Goal: Browse casually: Explore the website without a specific task or goal

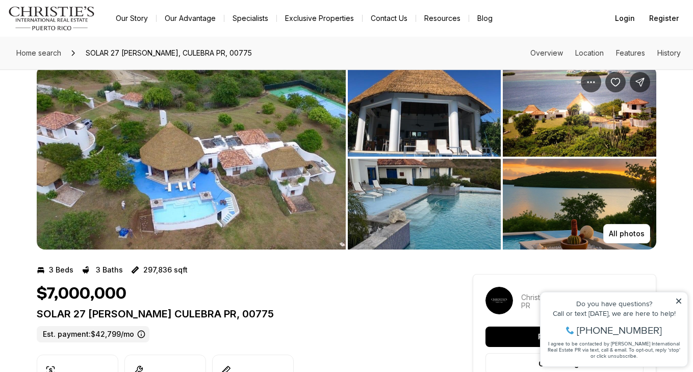
click at [220, 191] on img "View image gallery" at bounding box center [191, 158] width 309 height 184
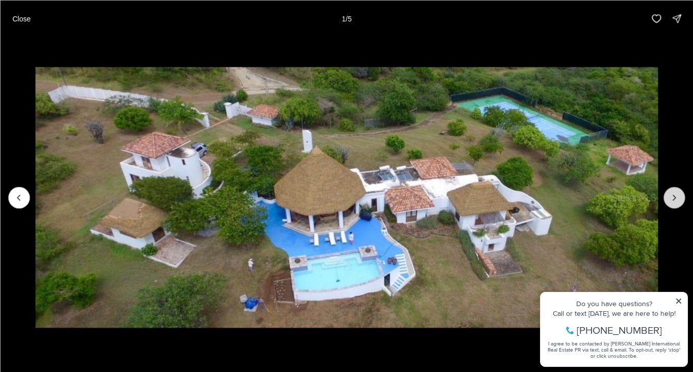
click at [668, 204] on button "Next slide" at bounding box center [673, 197] width 21 height 21
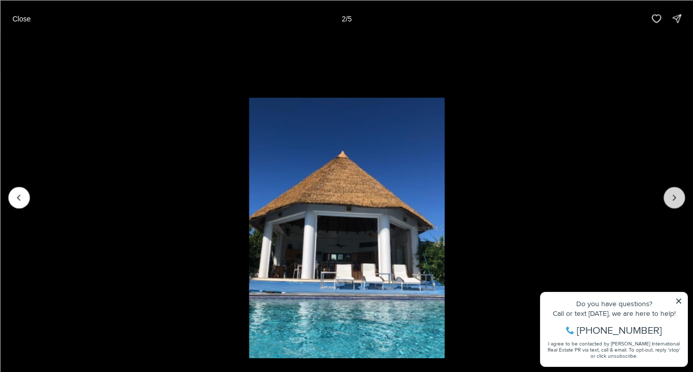
click at [668, 204] on button "Next slide" at bounding box center [673, 197] width 21 height 21
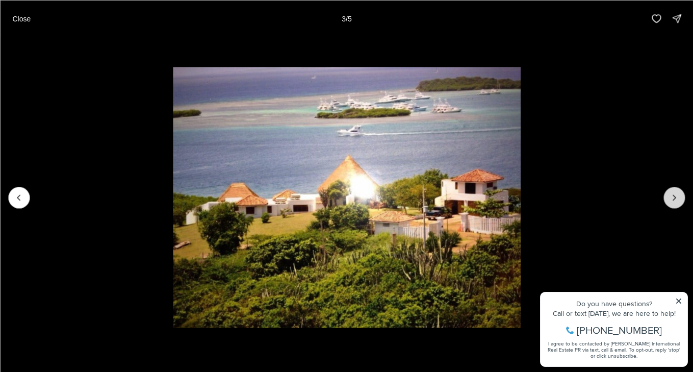
click at [673, 198] on icon "Next slide" at bounding box center [674, 197] width 10 height 10
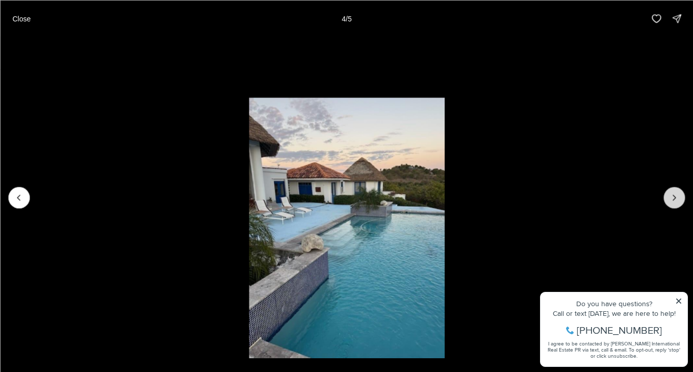
click at [673, 198] on icon "Next slide" at bounding box center [674, 197] width 10 height 10
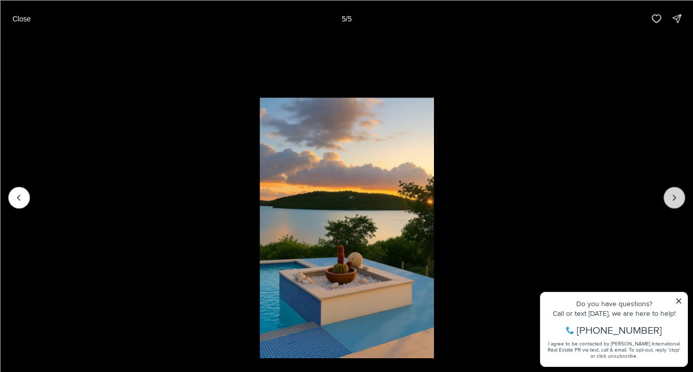
click at [673, 198] on div at bounding box center [673, 197] width 21 height 21
click at [673, 196] on div at bounding box center [673, 197] width 21 height 21
click at [22, 200] on icon "Previous slide" at bounding box center [19, 197] width 10 height 10
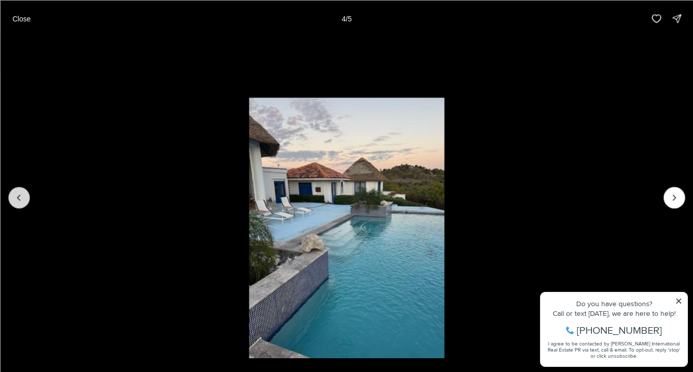
click at [22, 200] on icon "Previous slide" at bounding box center [19, 197] width 10 height 10
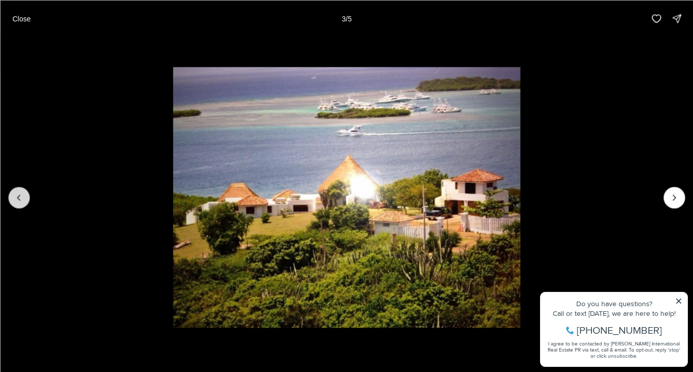
click at [22, 200] on icon "Previous slide" at bounding box center [19, 197] width 10 height 10
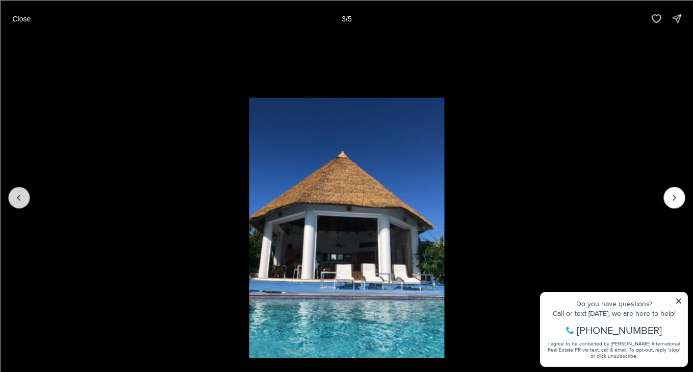
click at [22, 200] on icon "Previous slide" at bounding box center [19, 197] width 10 height 10
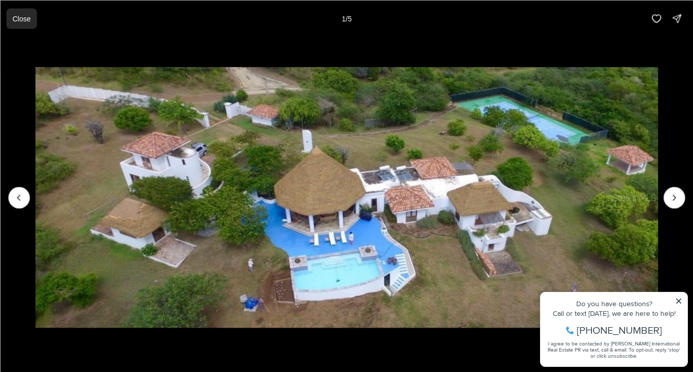
click at [22, 23] on button "Close" at bounding box center [21, 18] width 31 height 20
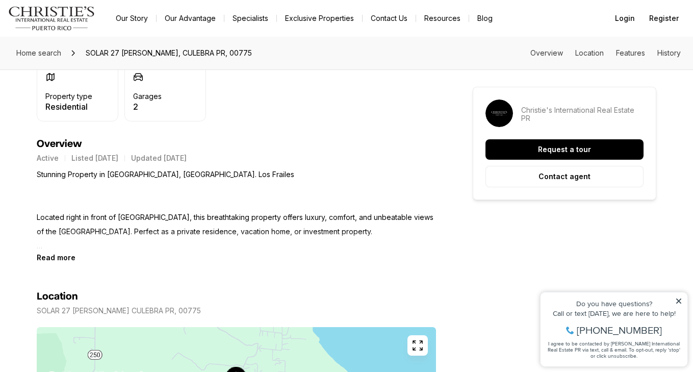
scroll to position [381, 0]
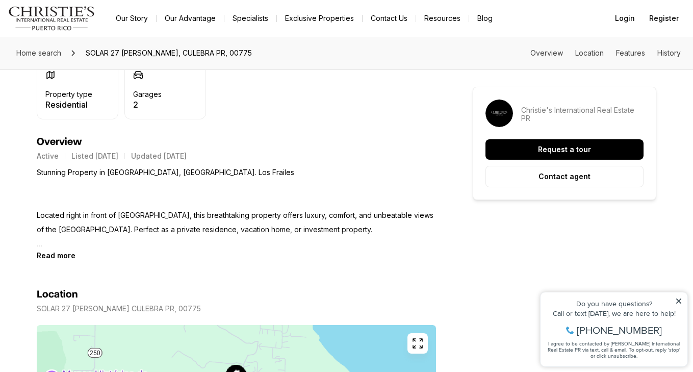
click at [677, 301] on icon at bounding box center [678, 300] width 7 height 7
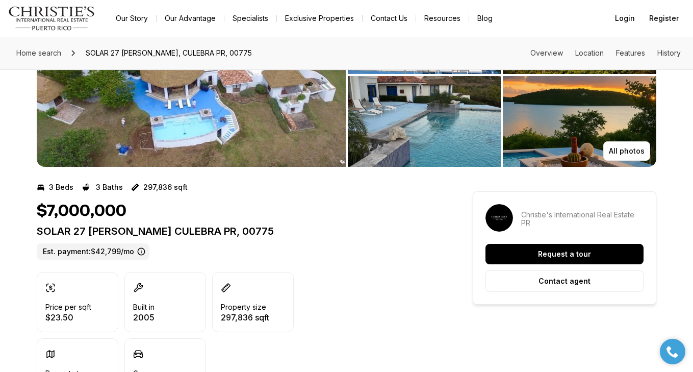
scroll to position [0, 0]
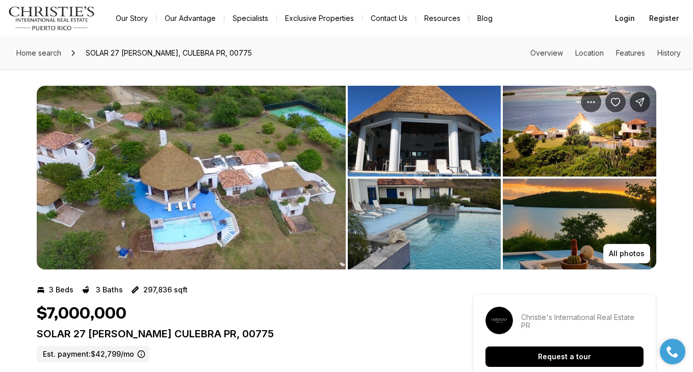
click at [192, 234] on img "View image gallery" at bounding box center [191, 178] width 309 height 184
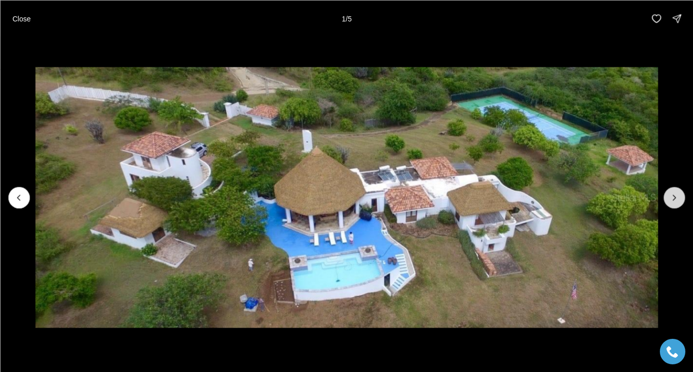
click at [674, 192] on icon "Next slide" at bounding box center [674, 197] width 10 height 10
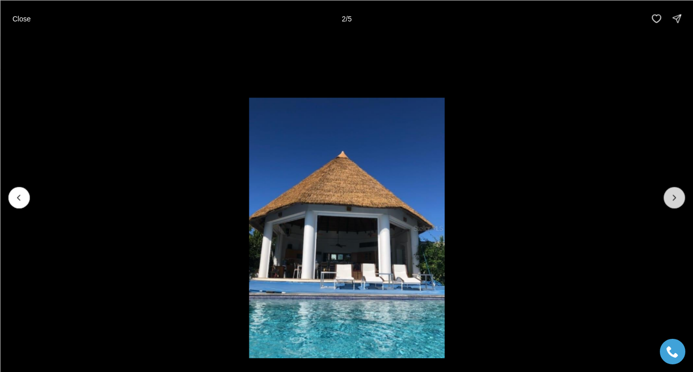
click at [674, 192] on icon "Next slide" at bounding box center [674, 197] width 10 height 10
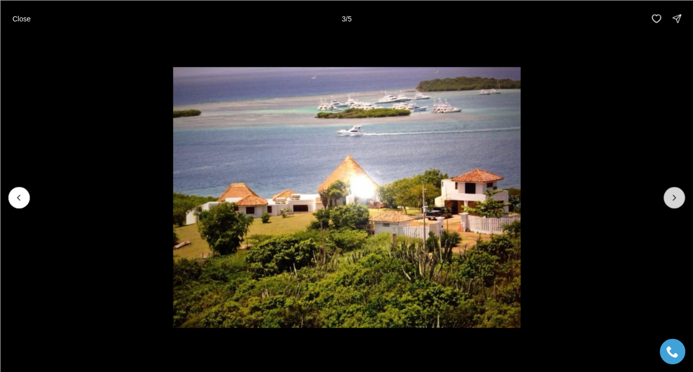
click at [674, 192] on icon "Next slide" at bounding box center [674, 197] width 10 height 10
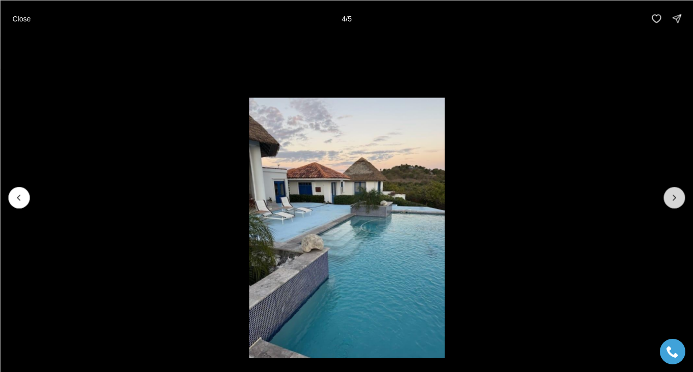
click at [674, 192] on icon "Next slide" at bounding box center [674, 197] width 10 height 10
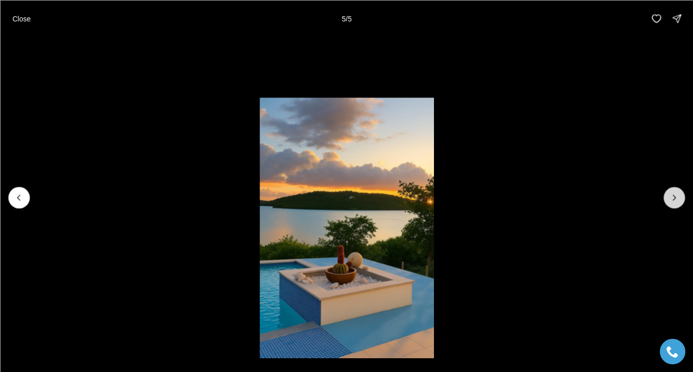
click at [674, 192] on div at bounding box center [673, 197] width 21 height 21
click at [26, 18] on p "Close" at bounding box center [21, 18] width 18 height 8
